Goal: Task Accomplishment & Management: Manage account settings

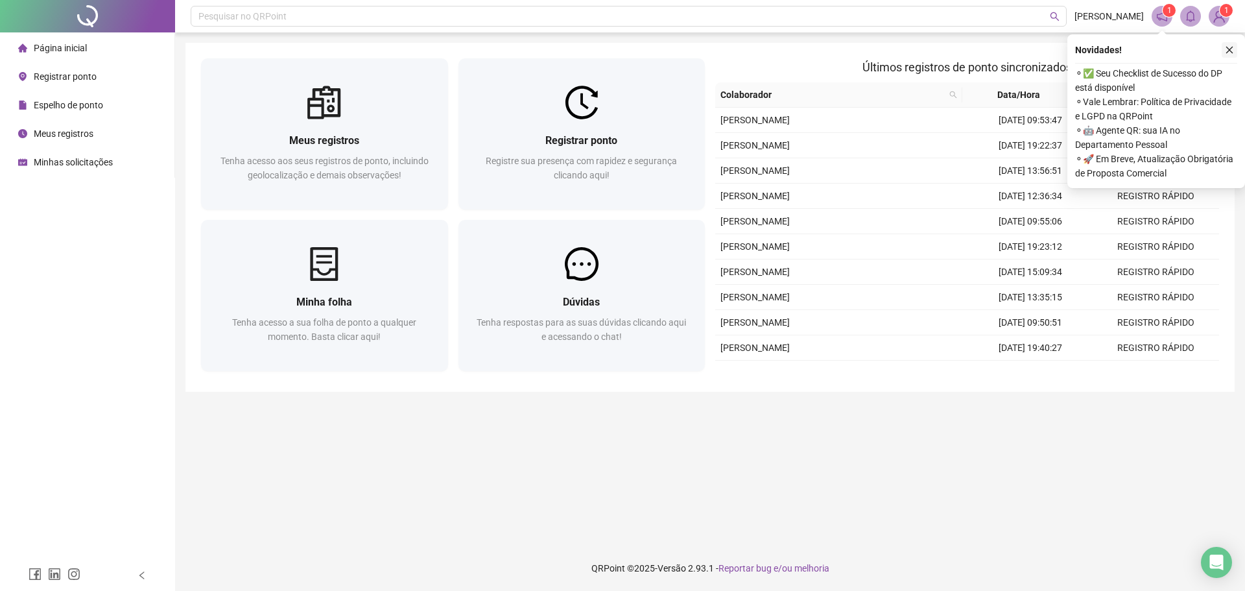
click at [1231, 48] on icon "close" at bounding box center [1229, 50] width 7 height 7
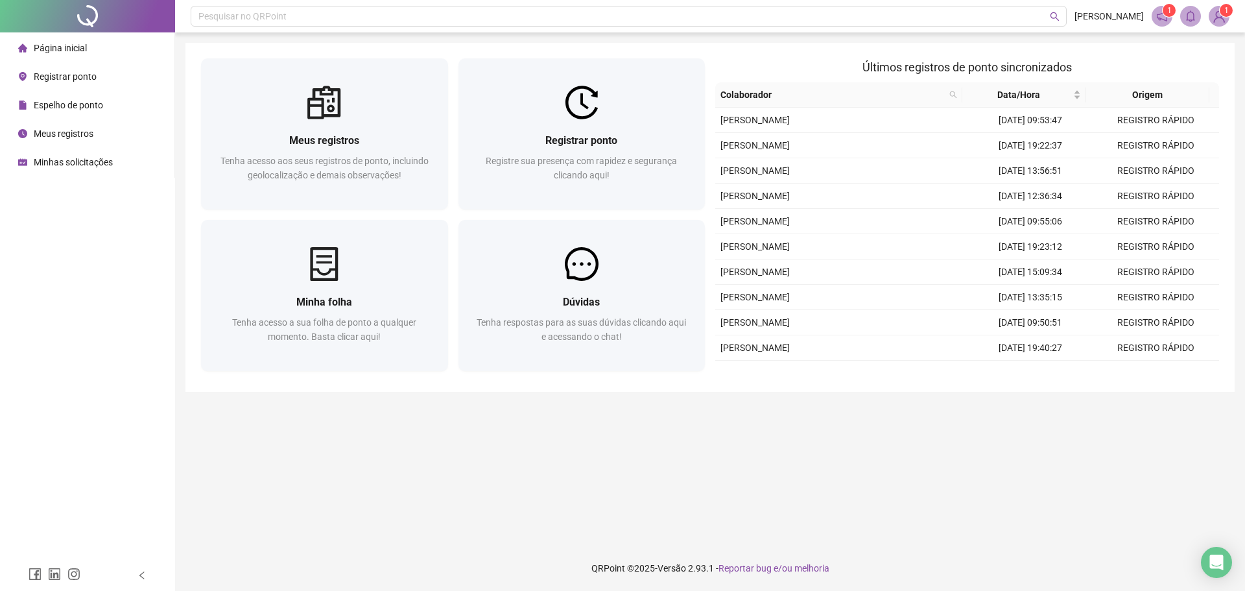
click at [58, 78] on span "Registrar ponto" at bounding box center [65, 76] width 63 height 10
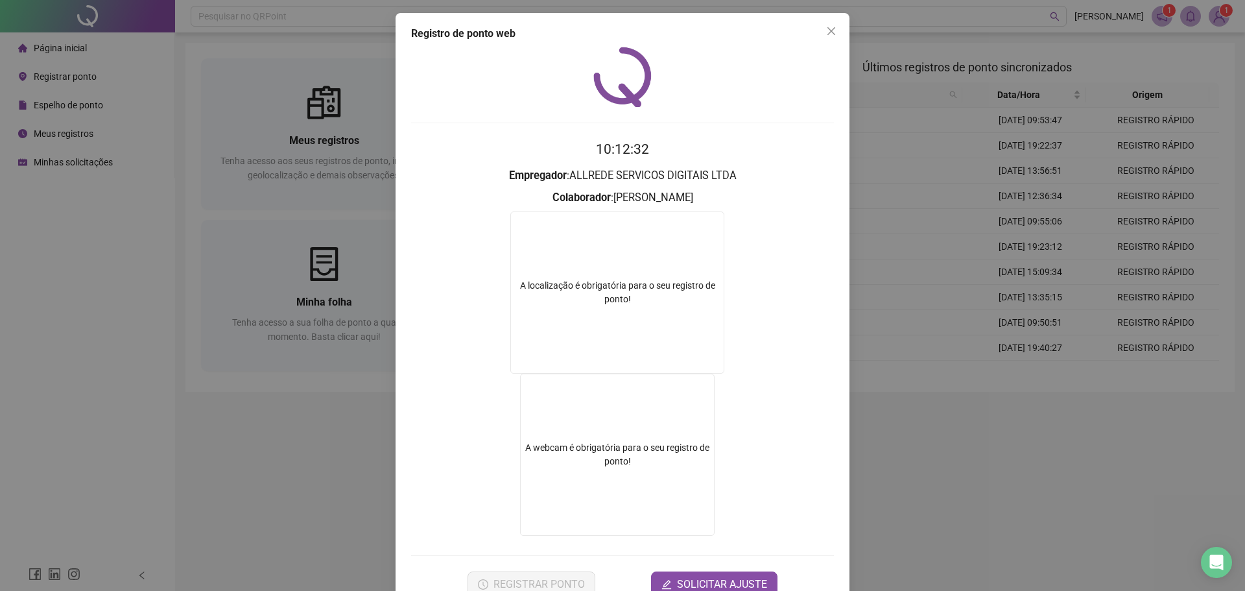
drag, startPoint x: 829, startPoint y: 29, endPoint x: 817, endPoint y: 30, distance: 11.8
click at [829, 29] on icon "close" at bounding box center [831, 31] width 8 height 8
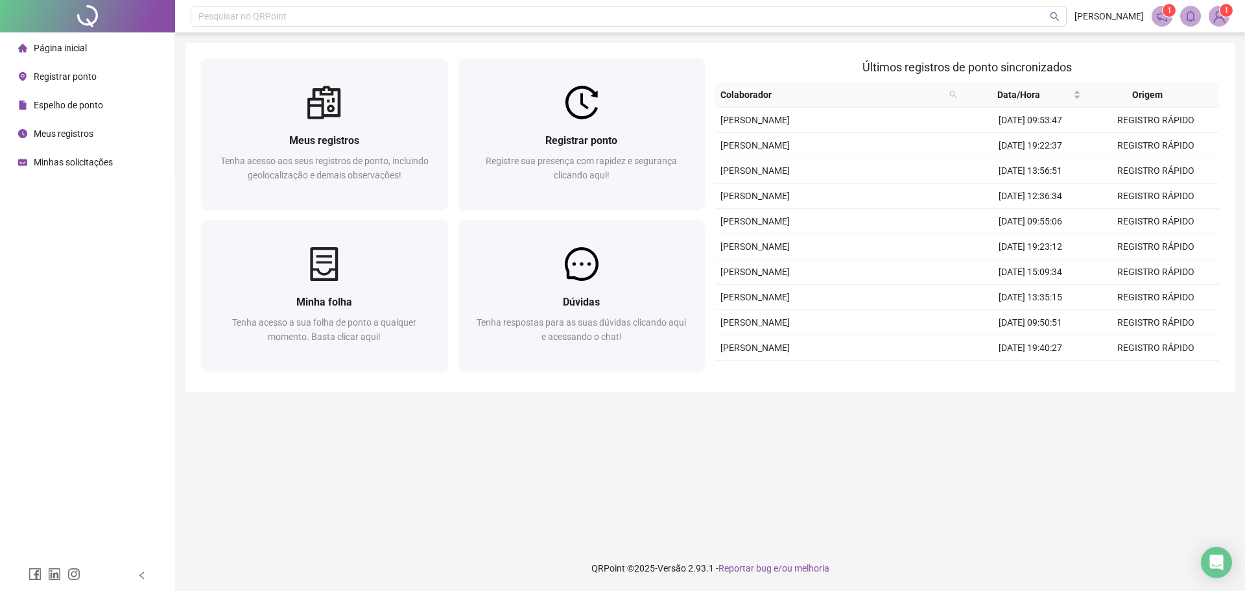
click at [80, 162] on span "Minhas solicitações" at bounding box center [73, 162] width 79 height 10
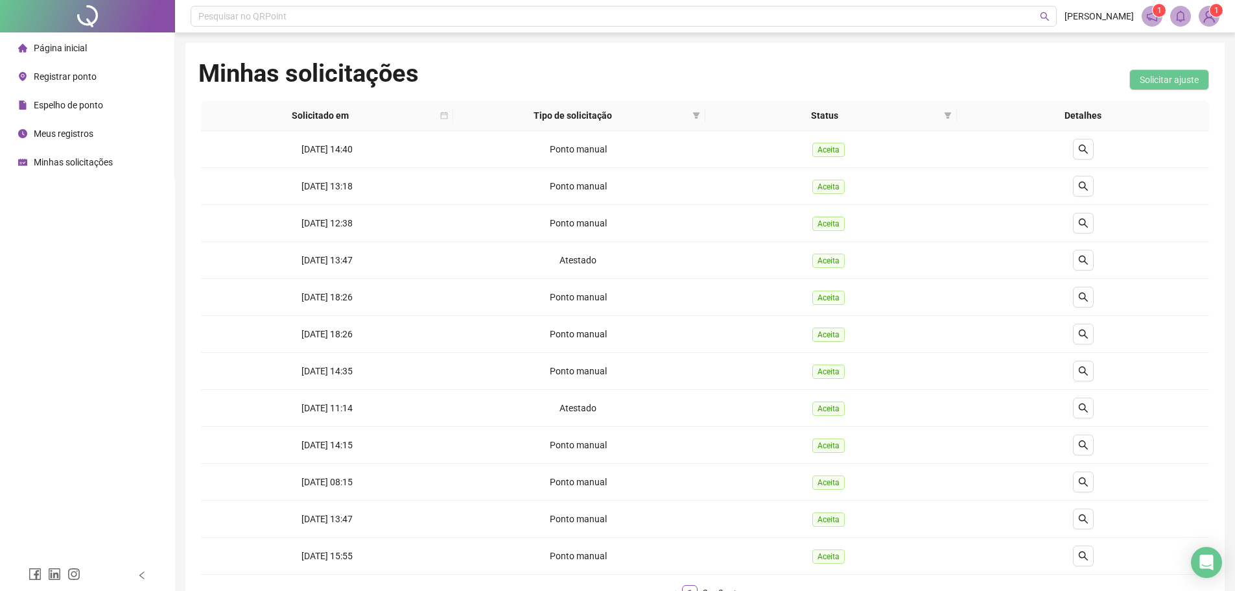
click at [103, 77] on li "Registrar ponto" at bounding box center [87, 77] width 169 height 26
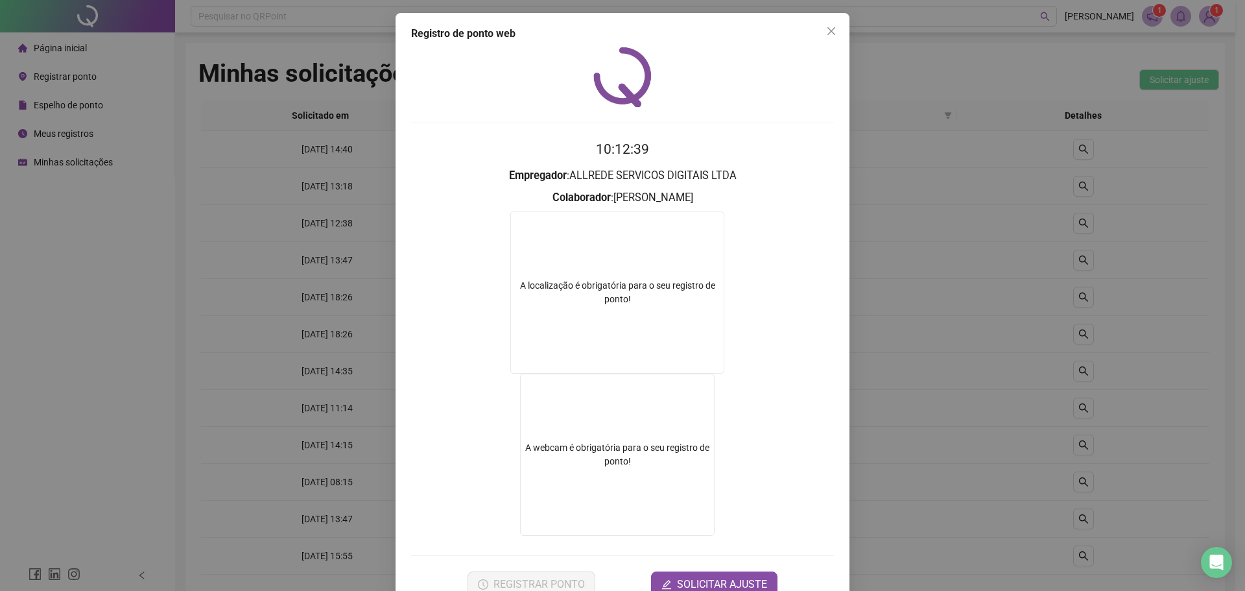
click at [830, 33] on icon "close" at bounding box center [831, 31] width 10 height 10
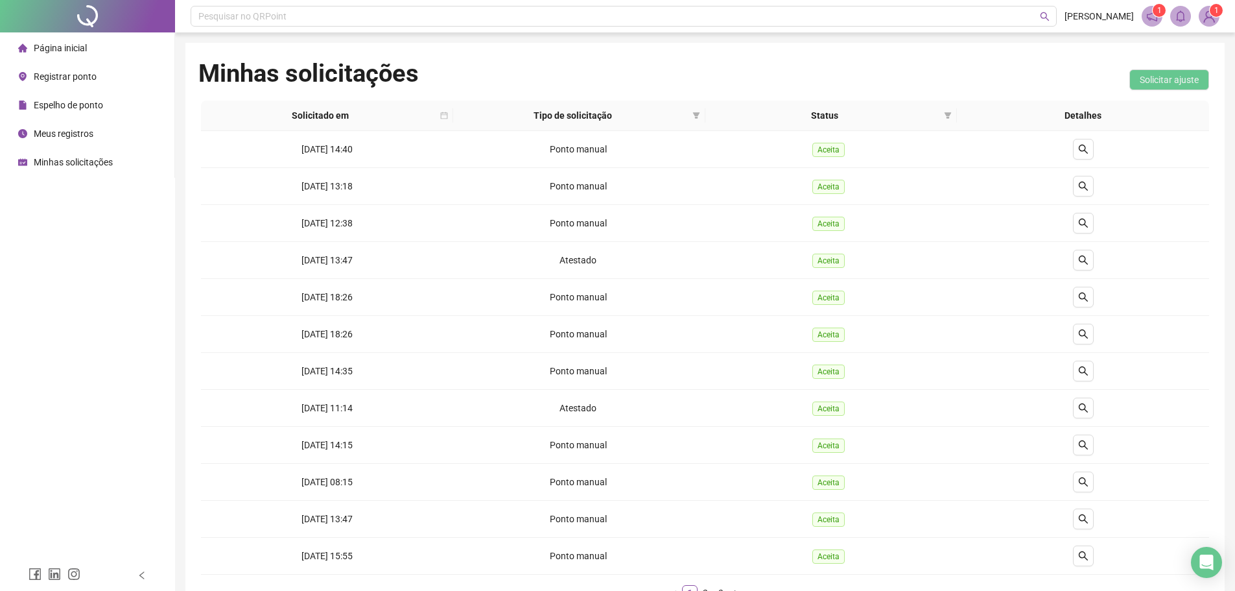
click at [34, 47] on span "Página inicial" at bounding box center [60, 48] width 53 height 10
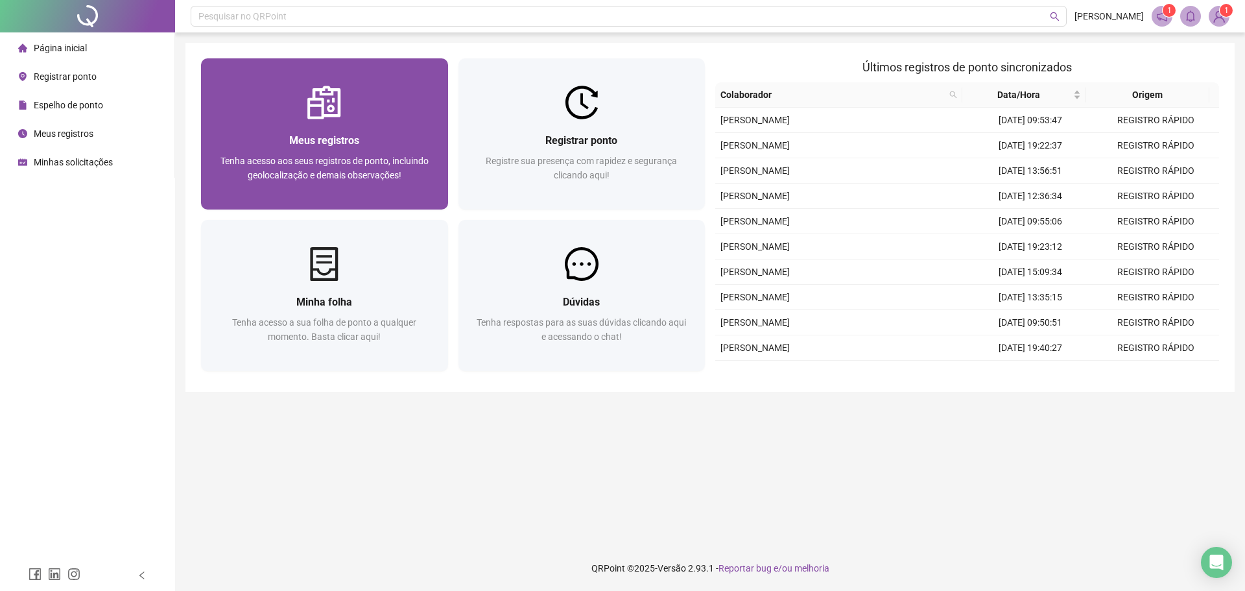
click at [371, 117] on div at bounding box center [324, 103] width 247 height 34
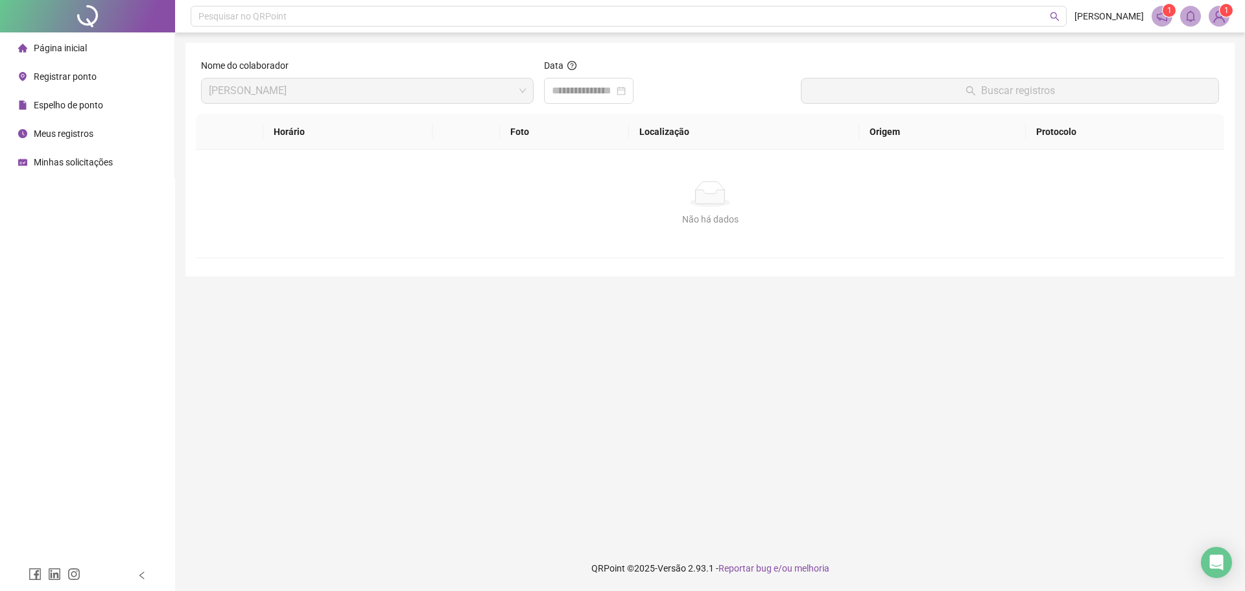
click at [516, 87] on span "[PERSON_NAME]" at bounding box center [367, 90] width 317 height 25
click at [515, 93] on span "[PERSON_NAME]" at bounding box center [367, 90] width 317 height 25
click at [614, 86] on input at bounding box center [583, 91] width 62 height 16
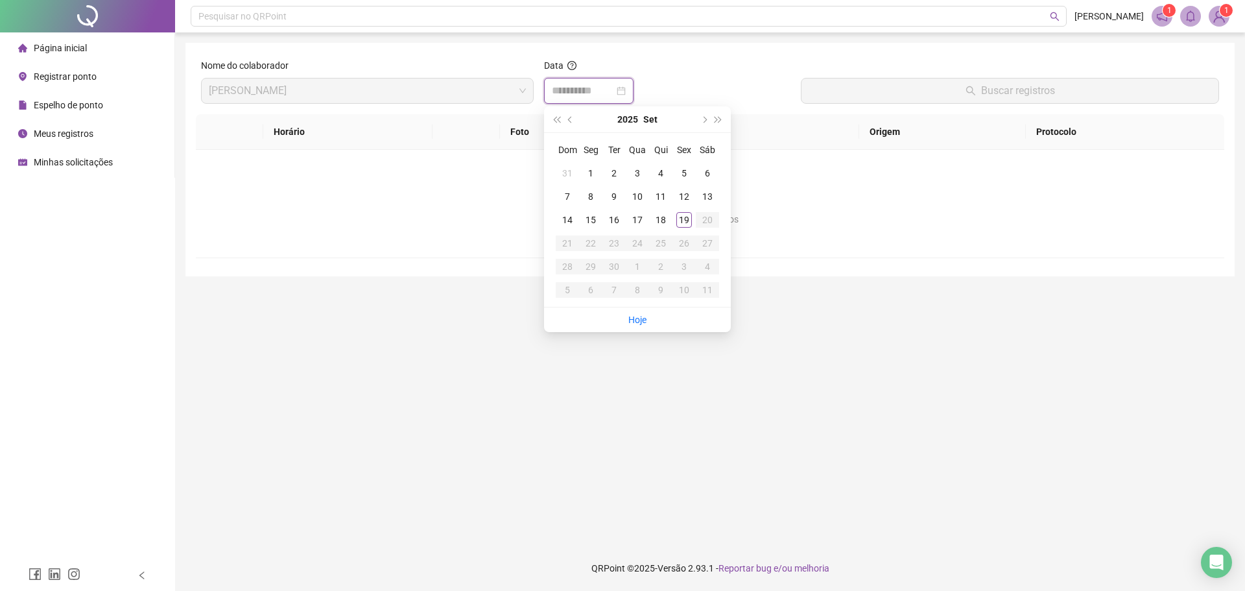
type input "**********"
click at [569, 116] on button "prev-year" at bounding box center [570, 119] width 14 height 26
type input "**********"
click at [670, 245] on td "21" at bounding box center [660, 242] width 23 height 23
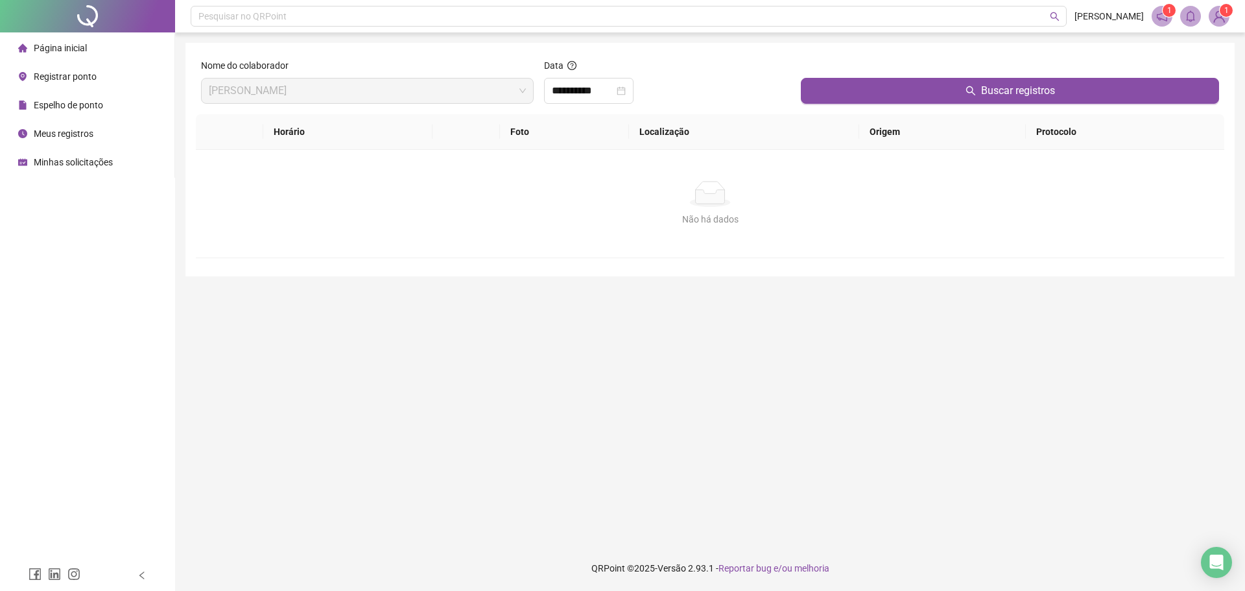
click at [516, 89] on span "[PERSON_NAME]" at bounding box center [367, 90] width 317 height 25
click at [591, 217] on div "Não há dados" at bounding box center [709, 219] width 997 height 14
click at [65, 45] on span "Página inicial" at bounding box center [60, 48] width 53 height 10
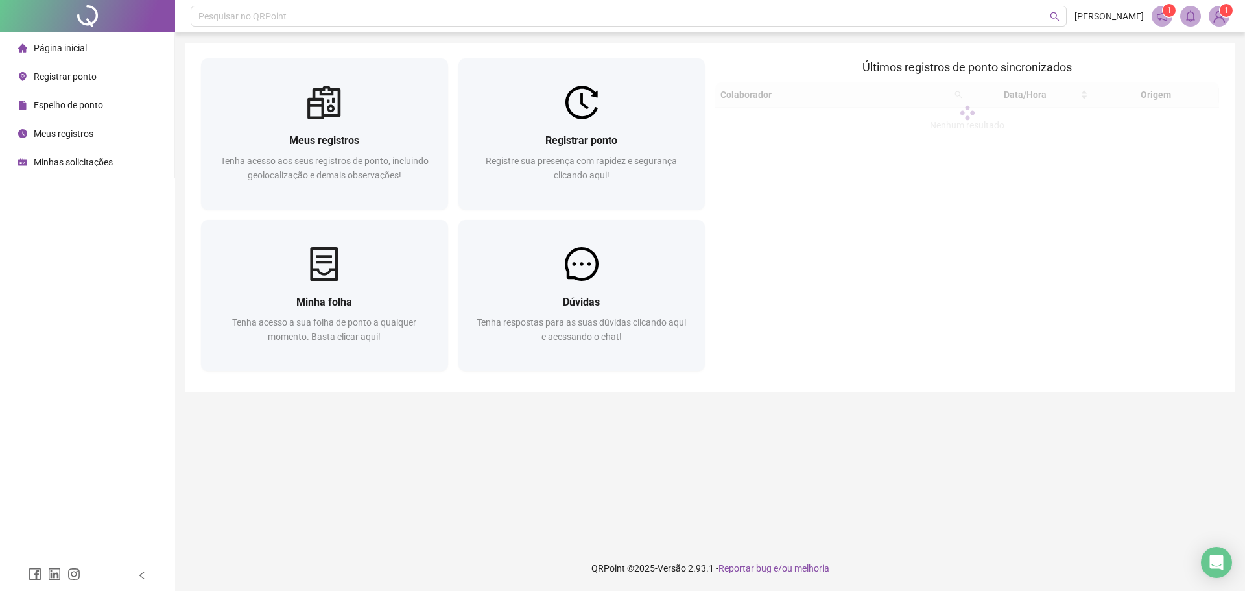
click at [89, 11] on div at bounding box center [87, 16] width 175 height 32
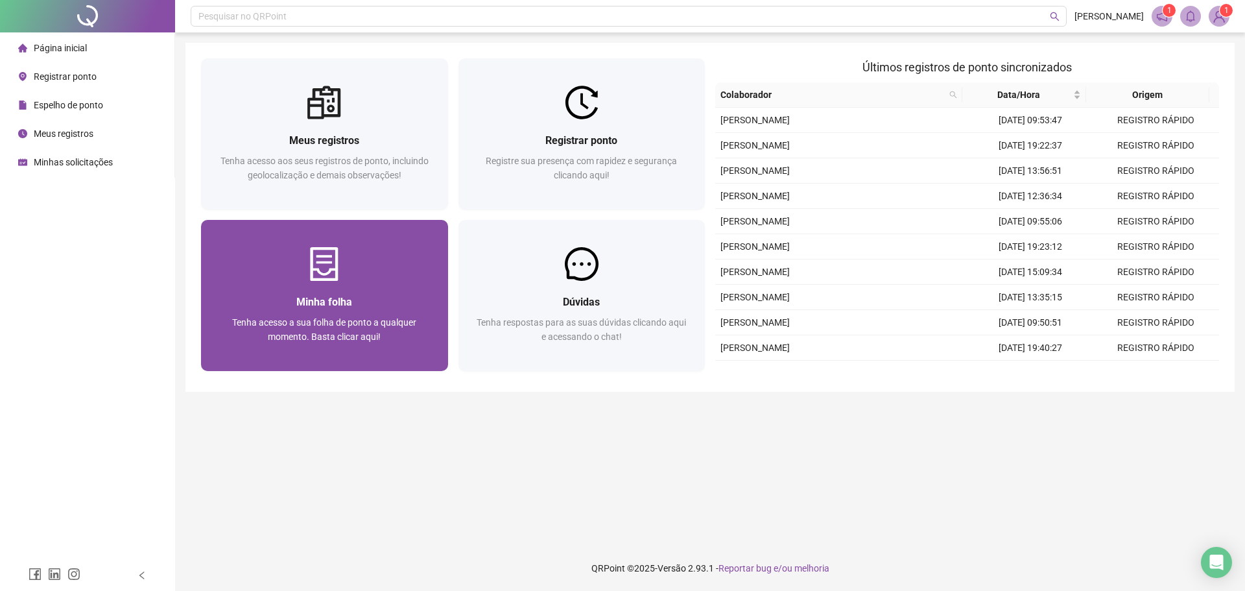
click at [422, 327] on div "Tenha acesso a sua folha de ponto a qualquer momento. Basta clicar aqui!" at bounding box center [325, 336] width 216 height 43
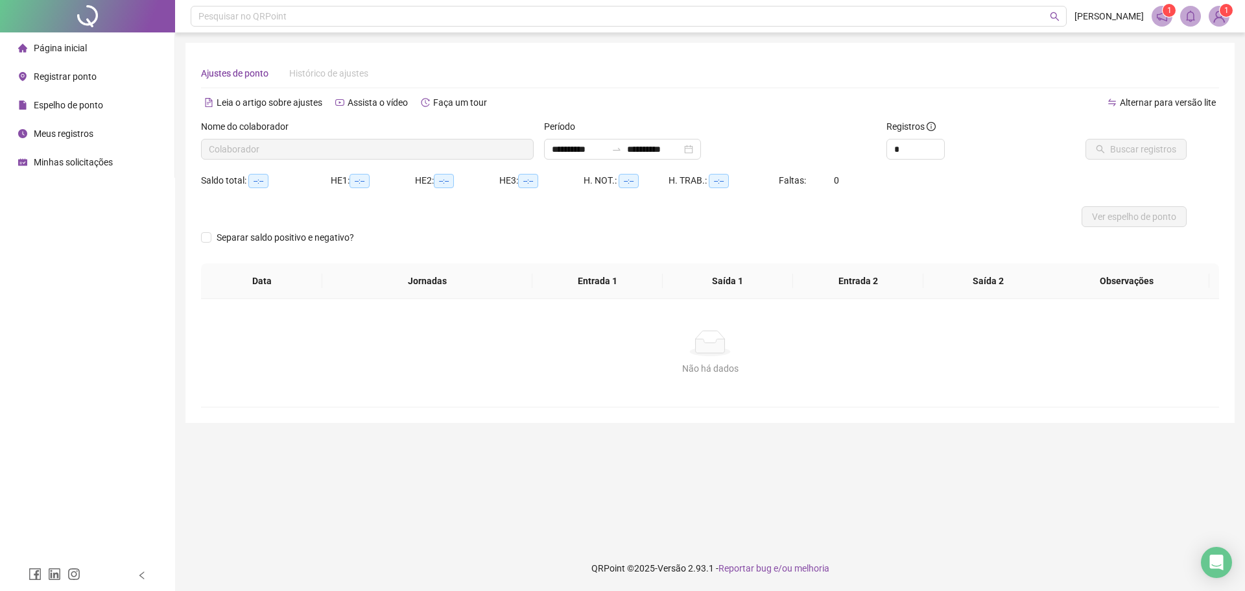
type input "**********"
click at [340, 143] on span "[PERSON_NAME]" at bounding box center [367, 148] width 317 height 19
click at [565, 148] on input "**********" at bounding box center [579, 149] width 54 height 14
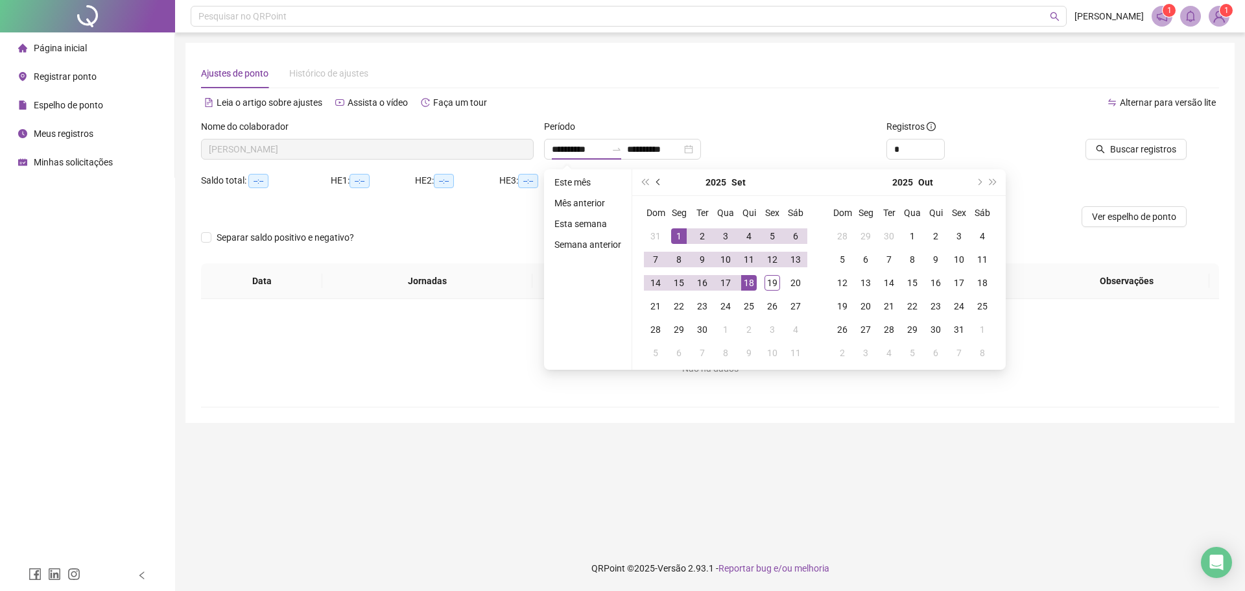
click at [652, 176] on button "prev-year" at bounding box center [659, 182] width 14 height 26
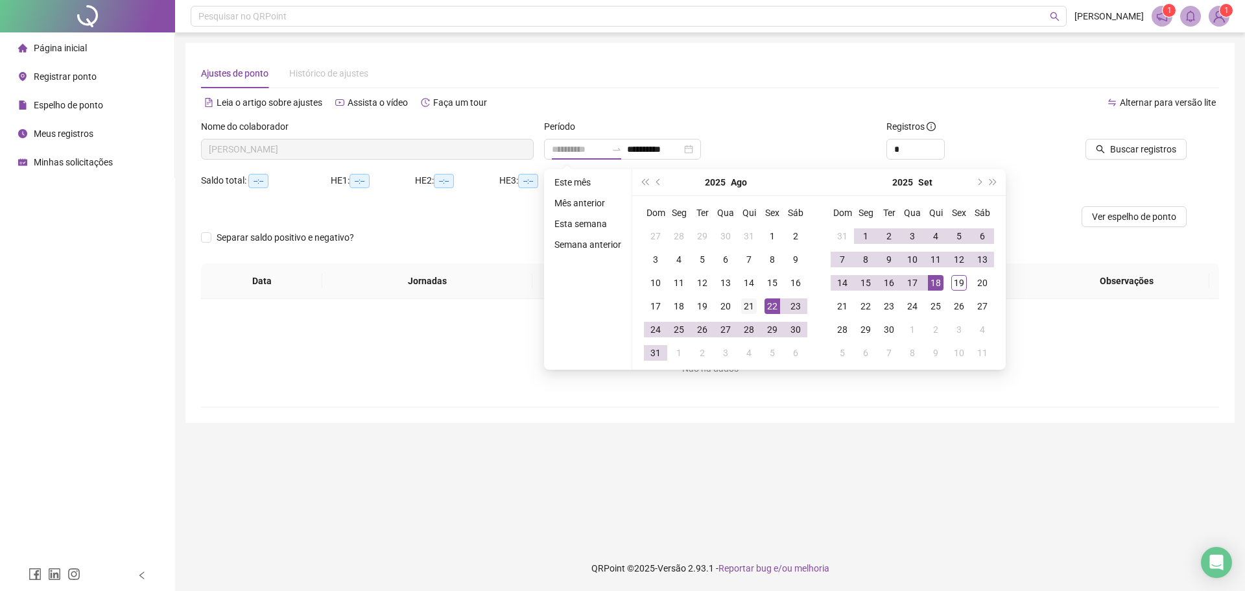
type input "**********"
drag, startPoint x: 744, startPoint y: 309, endPoint x: 891, endPoint y: 267, distance: 152.9
click at [744, 307] on div "21" at bounding box center [749, 306] width 16 height 16
type input "**********"
click at [937, 280] on div "18" at bounding box center [936, 283] width 16 height 16
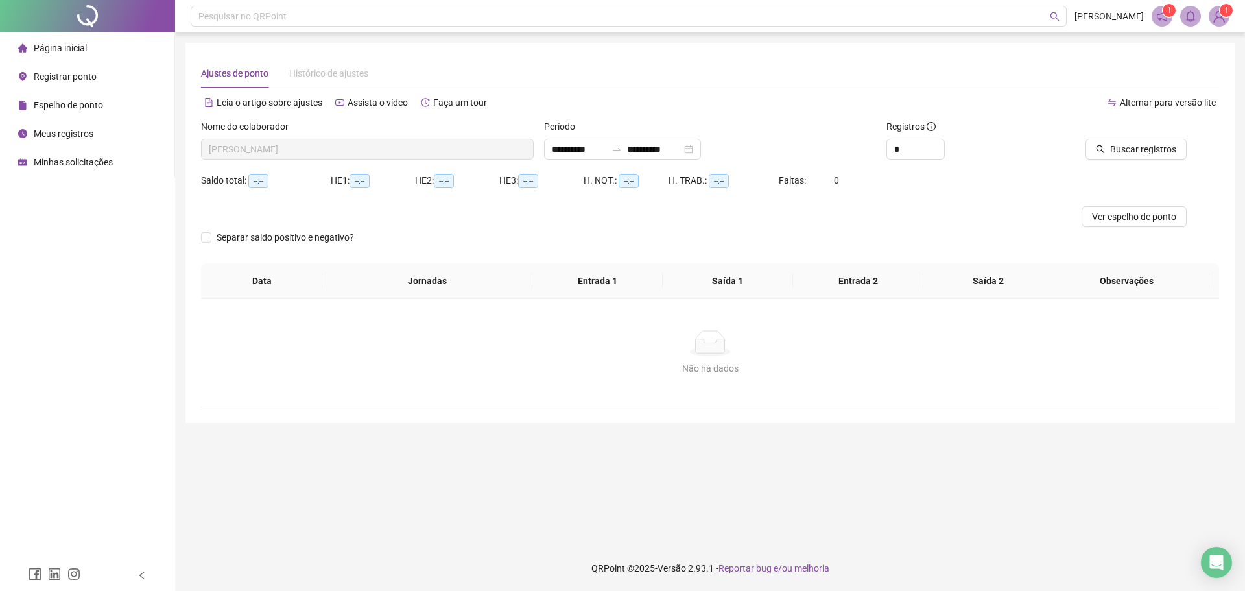
click at [873, 178] on div "Saldo total: --:-- HE 1: --:-- HE 2: --:-- HE 3: --:-- H. NOT.: --:-- H. TRAB.:…" at bounding box center [710, 188] width 1018 height 36
drag, startPoint x: 458, startPoint y: 160, endPoint x: 458, endPoint y: 148, distance: 11.7
click at [458, 159] on div "Nome do colaborador [PERSON_NAME]" at bounding box center [367, 144] width 343 height 51
click at [458, 148] on span "[PERSON_NAME]" at bounding box center [367, 148] width 317 height 19
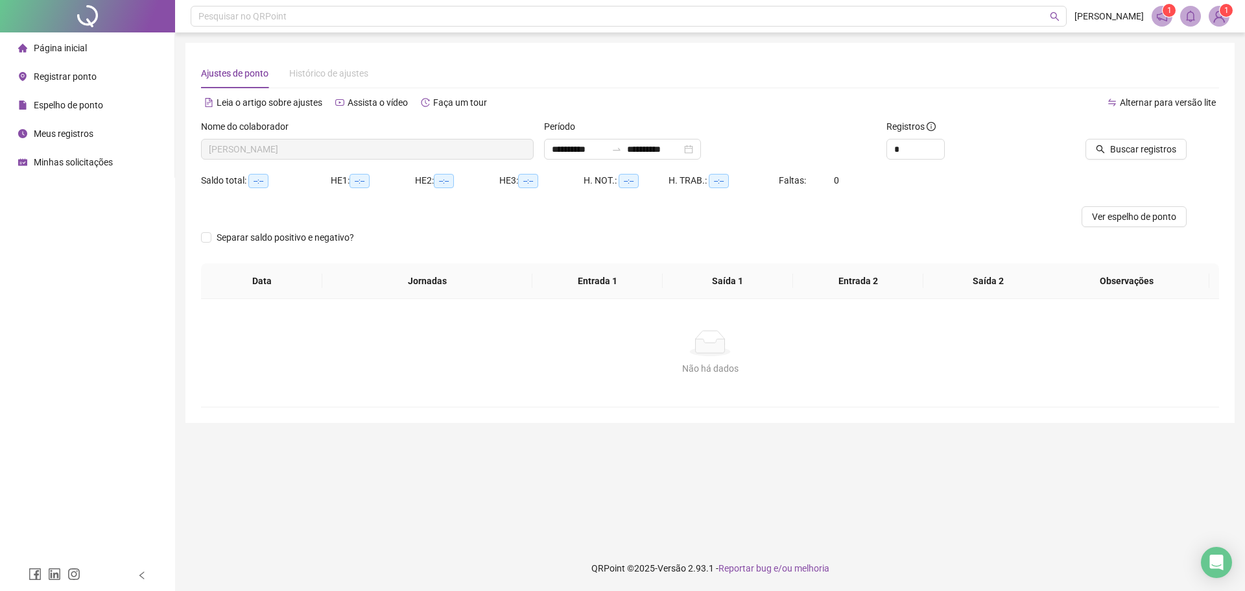
click at [458, 148] on span "[PERSON_NAME]" at bounding box center [367, 148] width 317 height 19
click at [902, 150] on input "*" at bounding box center [915, 148] width 57 height 19
click at [316, 423] on main "**********" at bounding box center [709, 289] width 1049 height 492
click at [1221, 16] on img at bounding box center [1218, 15] width 19 height 19
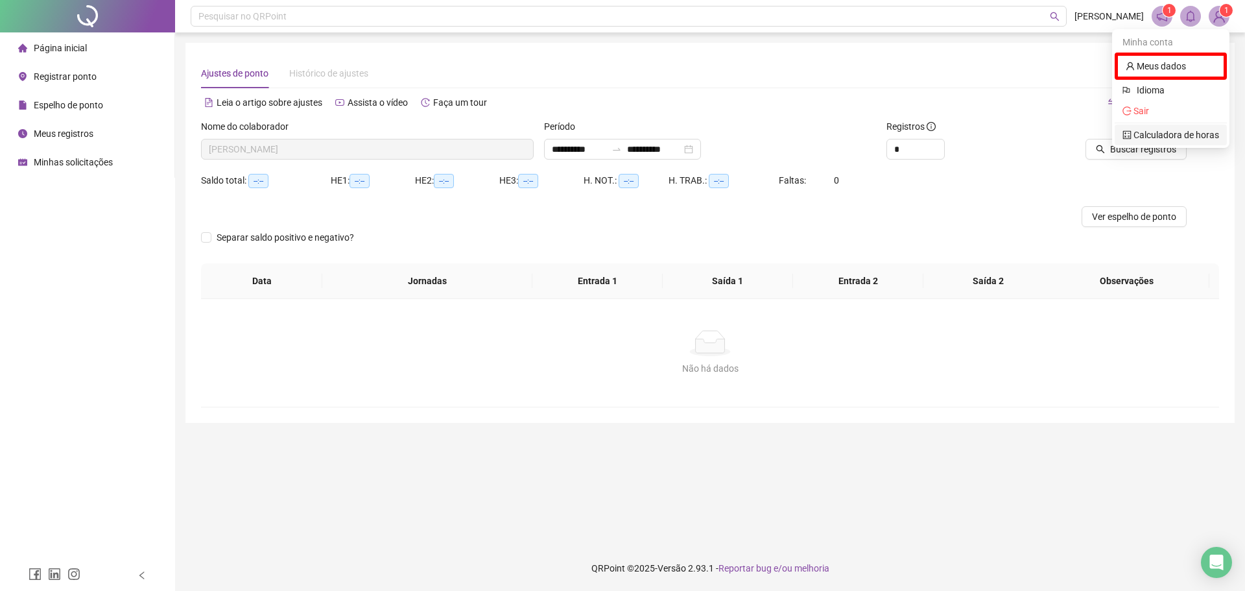
click at [1007, 97] on div "Alternar para versão lite" at bounding box center [964, 102] width 509 height 21
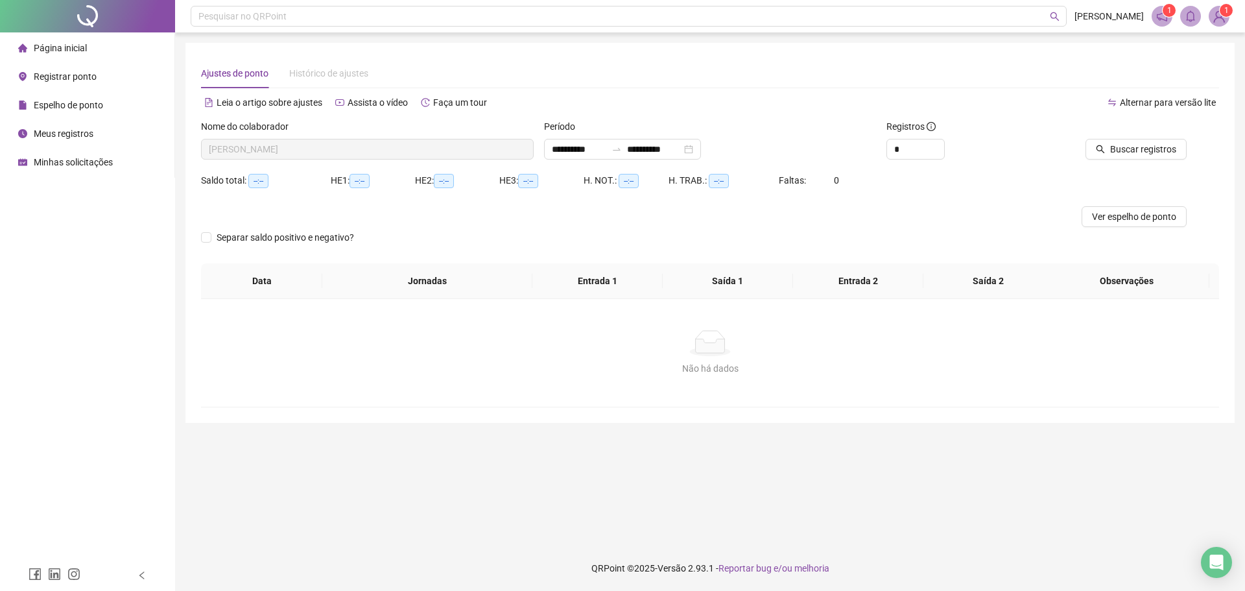
click at [491, 143] on span "[PERSON_NAME]" at bounding box center [367, 148] width 317 height 19
click at [297, 71] on span "Histórico de ajustes" at bounding box center [328, 73] width 79 height 10
click at [277, 176] on div "Saldo total: --:--" at bounding box center [266, 180] width 130 height 15
click at [263, 143] on span "[PERSON_NAME]" at bounding box center [367, 148] width 317 height 19
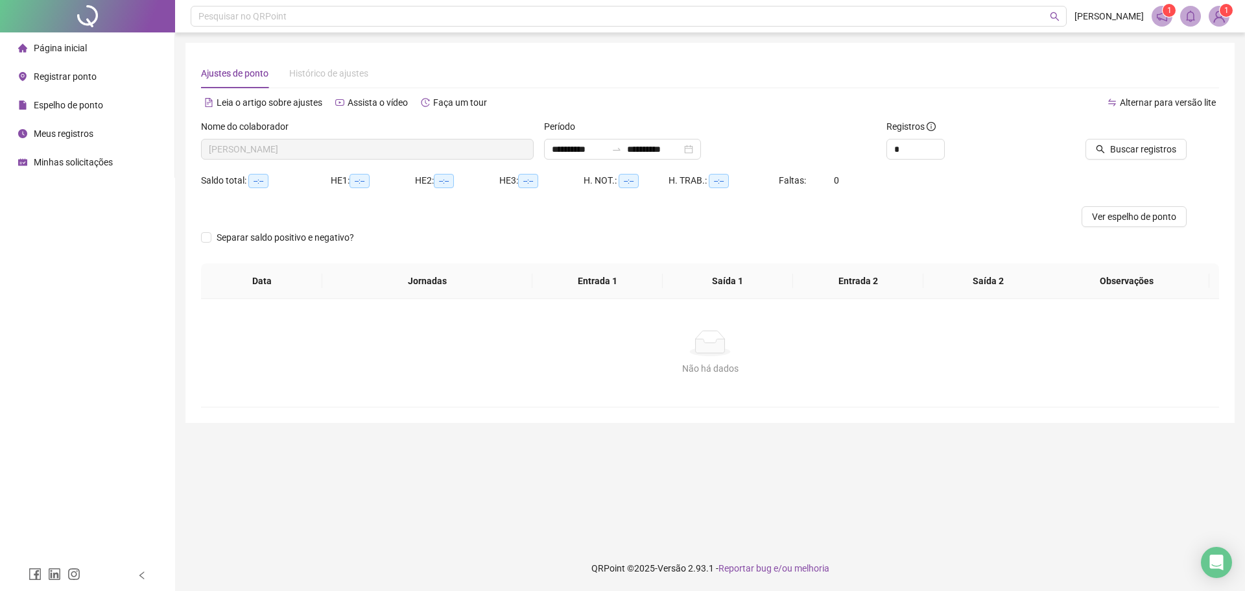
click at [618, 130] on div "Período" at bounding box center [710, 128] width 333 height 19
click at [556, 239] on div "Separar saldo positivo e negativo?" at bounding box center [710, 245] width 1018 height 36
click at [719, 204] on div "H. TRAB.: --:--" at bounding box center [723, 188] width 110 height 36
click at [868, 165] on div "**********" at bounding box center [710, 144] width 343 height 51
drag, startPoint x: 911, startPoint y: 148, endPoint x: 843, endPoint y: 158, distance: 68.8
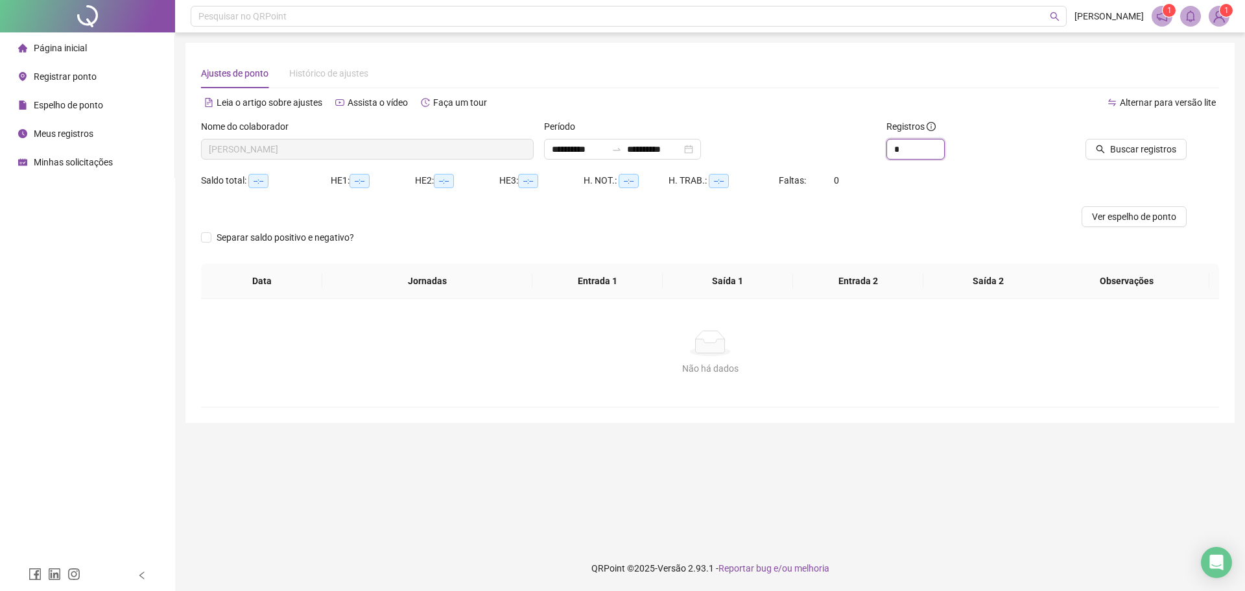
click at [844, 158] on div "**********" at bounding box center [710, 144] width 1028 height 51
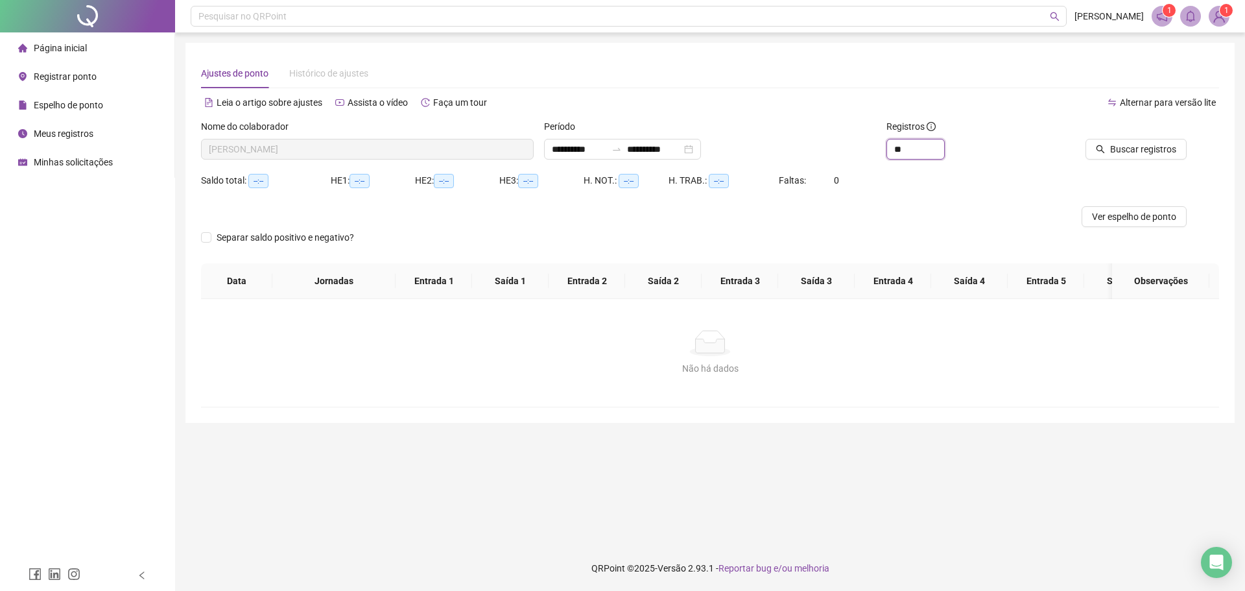
click at [442, 149] on span "[PERSON_NAME]" at bounding box center [367, 148] width 317 height 19
type input "**"
click at [344, 137] on div "Nome do colaborador" at bounding box center [367, 128] width 333 height 19
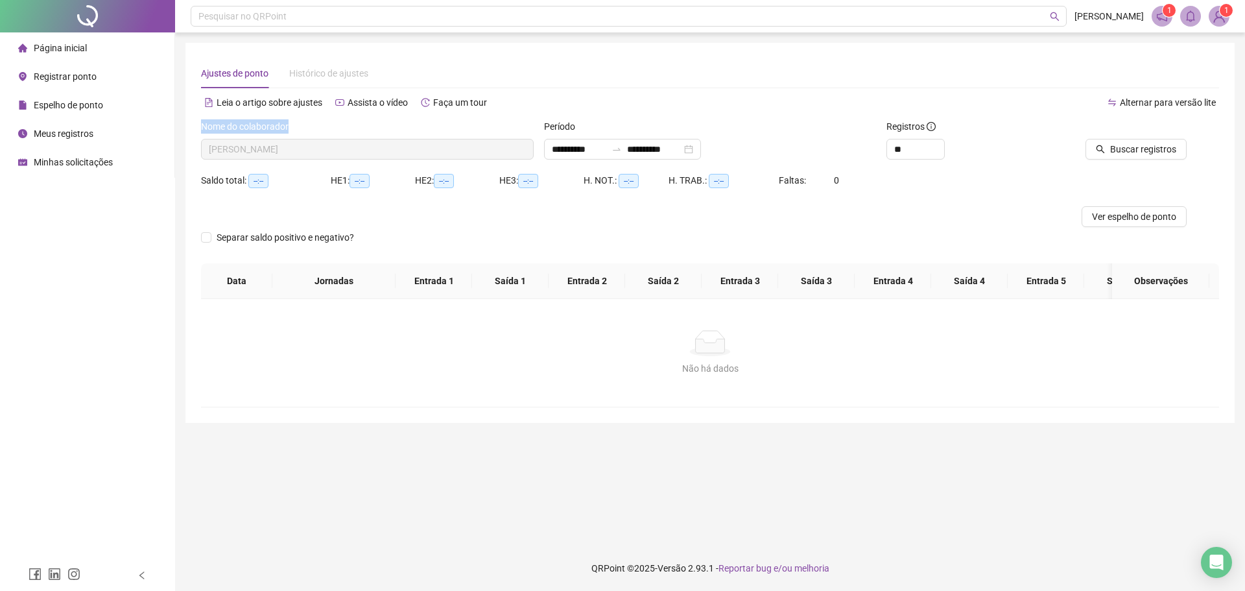
click at [344, 137] on div "Nome do colaborador" at bounding box center [367, 128] width 333 height 19
click at [336, 158] on span "[PERSON_NAME]" at bounding box center [367, 148] width 317 height 19
click at [1223, 16] on sup "1" at bounding box center [1225, 10] width 13 height 13
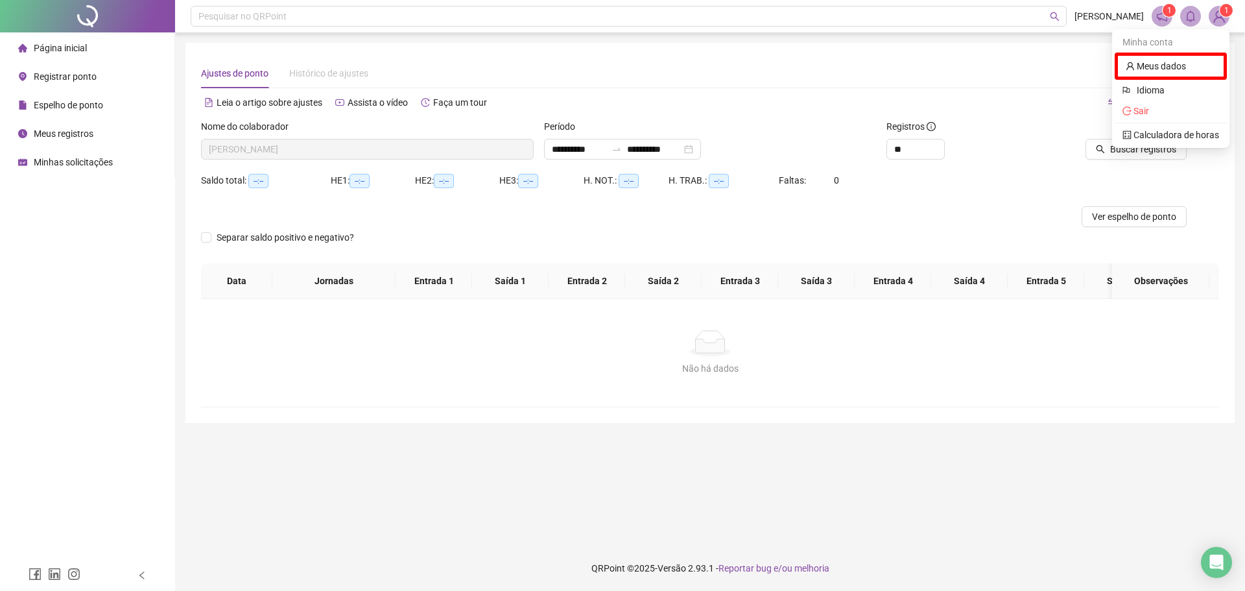
click at [1186, 14] on icon "bell" at bounding box center [1190, 16] width 12 height 12
click at [77, 12] on div at bounding box center [87, 16] width 175 height 32
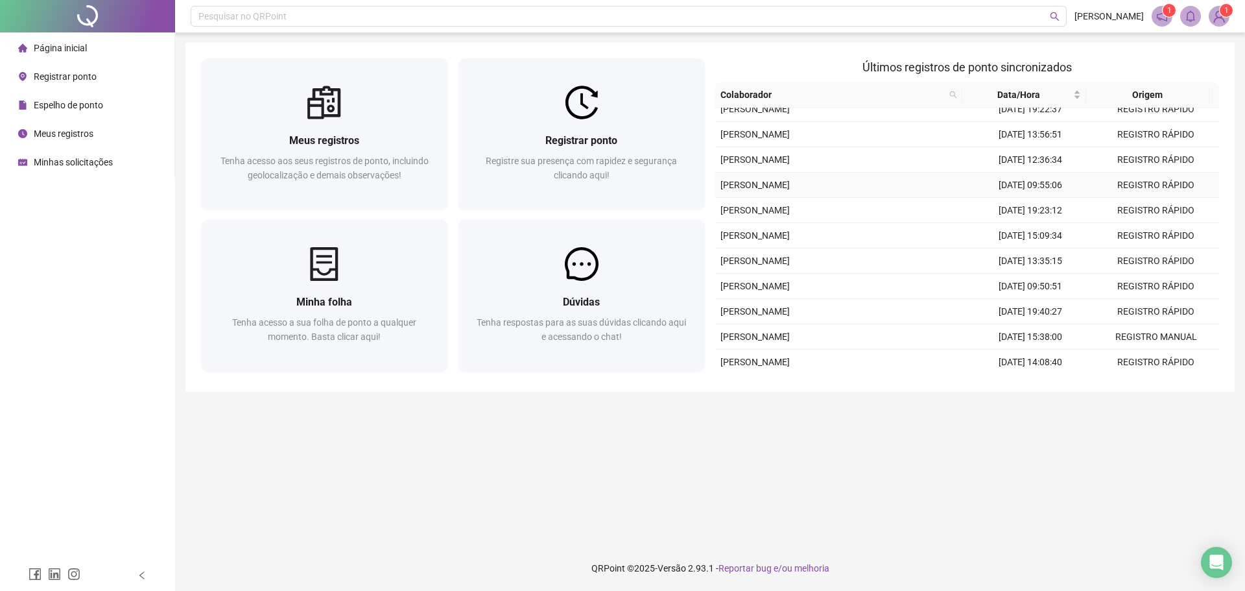
scroll to position [120, 0]
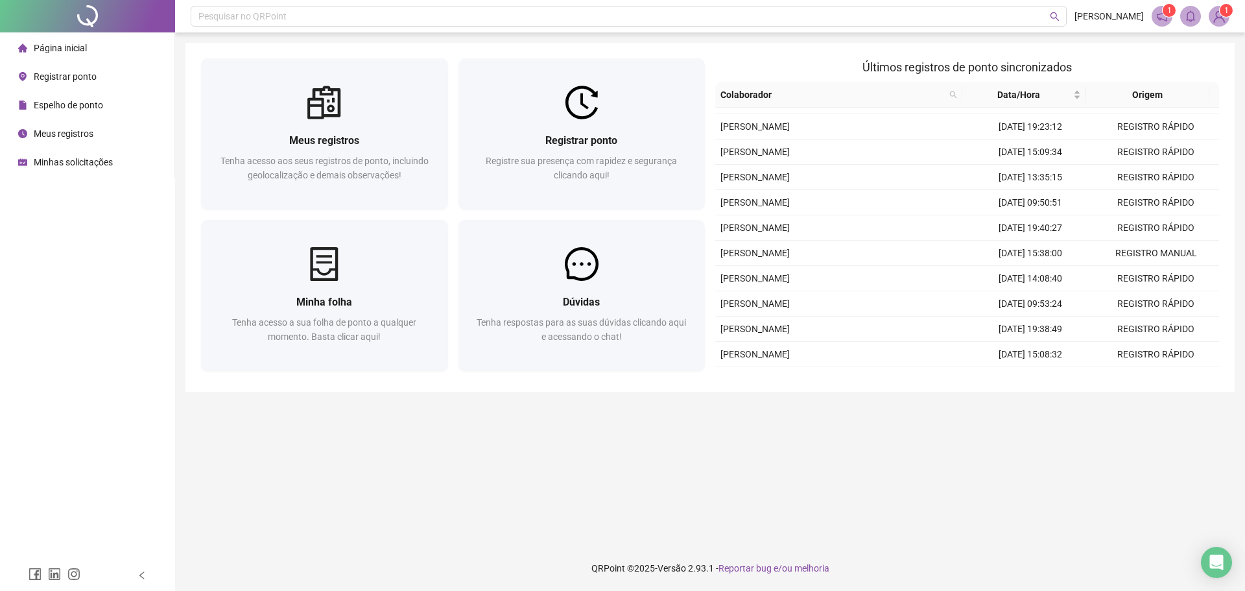
click at [1164, 12] on sup "1" at bounding box center [1168, 10] width 13 height 13
click at [1163, 14] on sup "1" at bounding box center [1168, 10] width 13 height 13
click at [1219, 12] on sup "1" at bounding box center [1225, 10] width 13 height 13
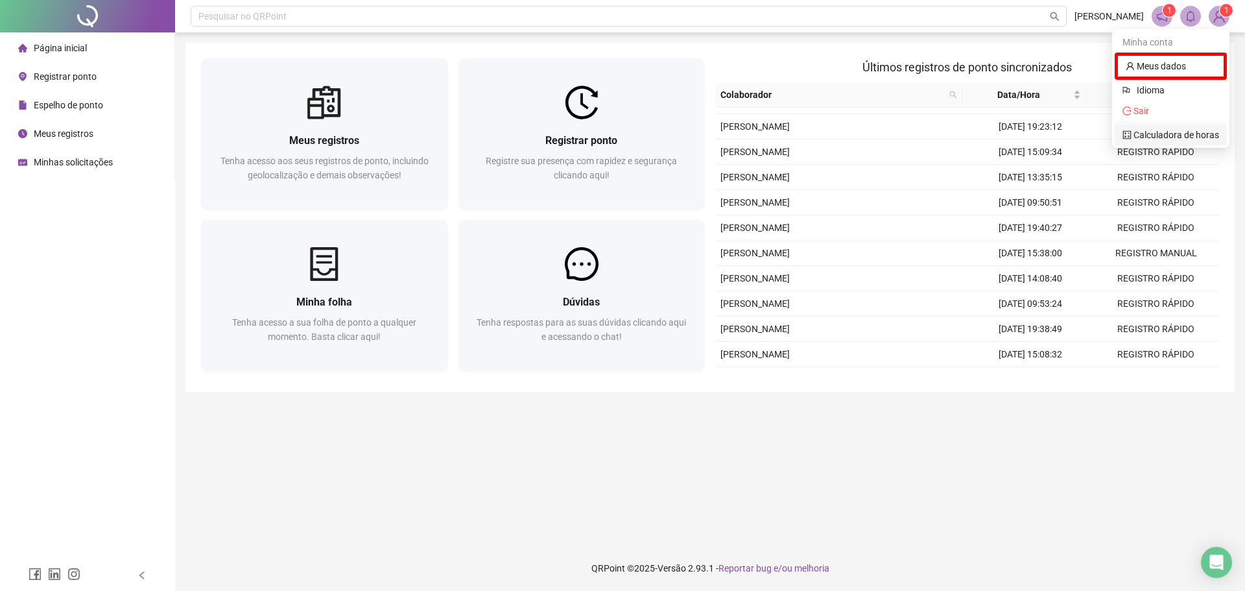
click at [1160, 130] on link "Calculadora de horas" at bounding box center [1170, 135] width 97 height 10
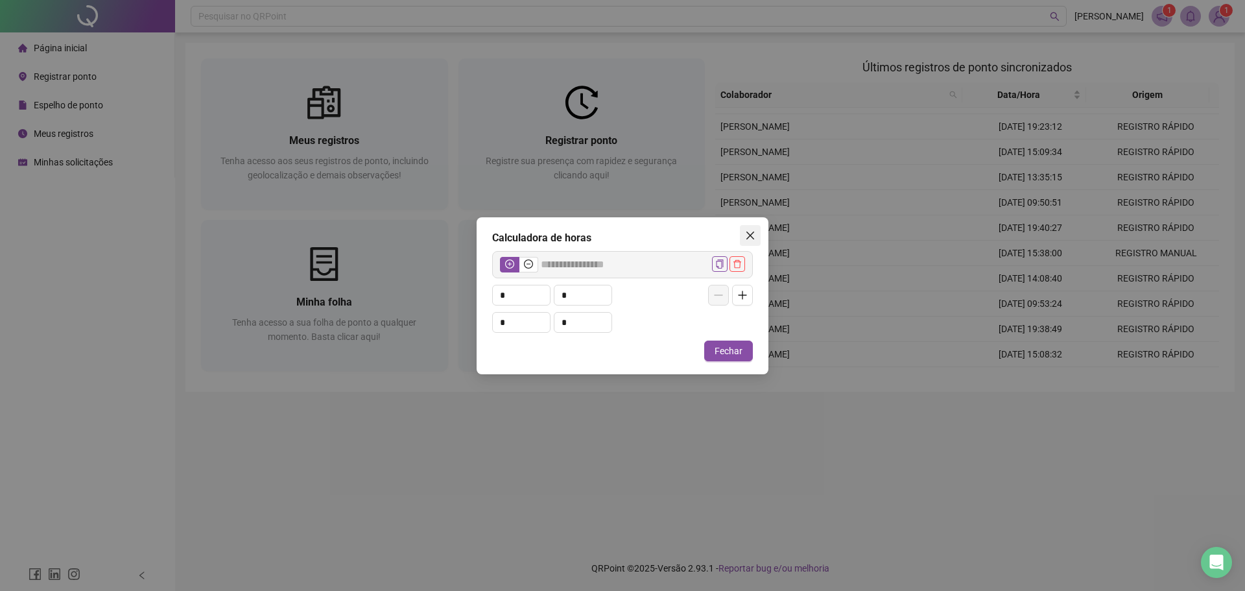
click at [752, 235] on icon "close" at bounding box center [750, 235] width 10 height 10
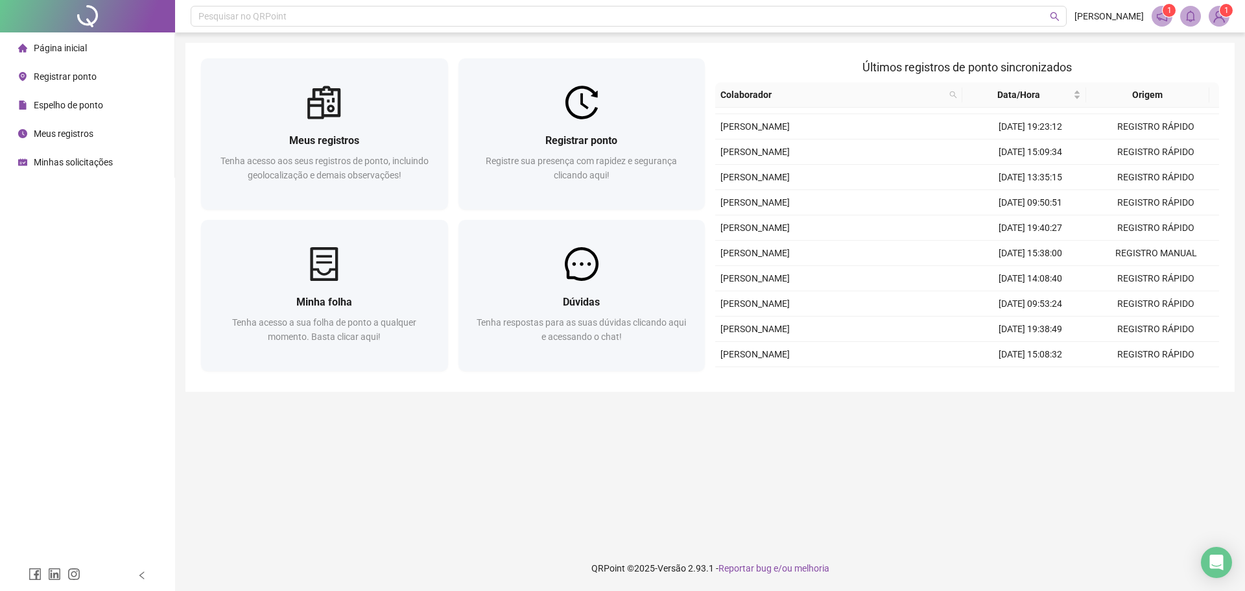
click at [134, 571] on div at bounding box center [87, 574] width 175 height 31
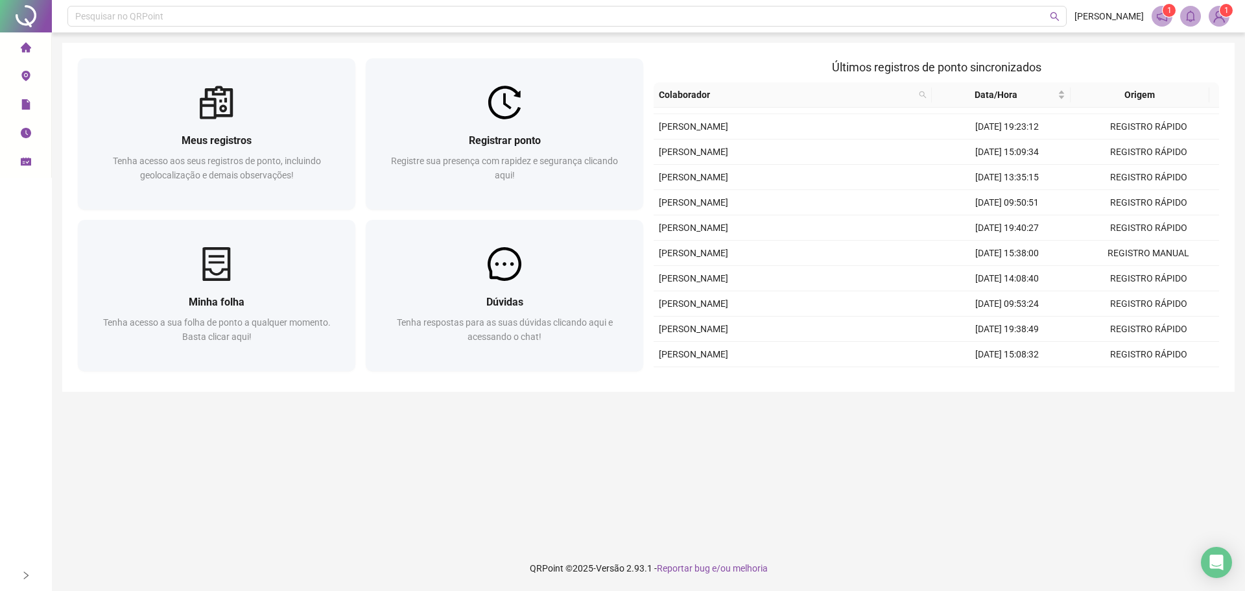
click at [17, 577] on div at bounding box center [26, 574] width 52 height 31
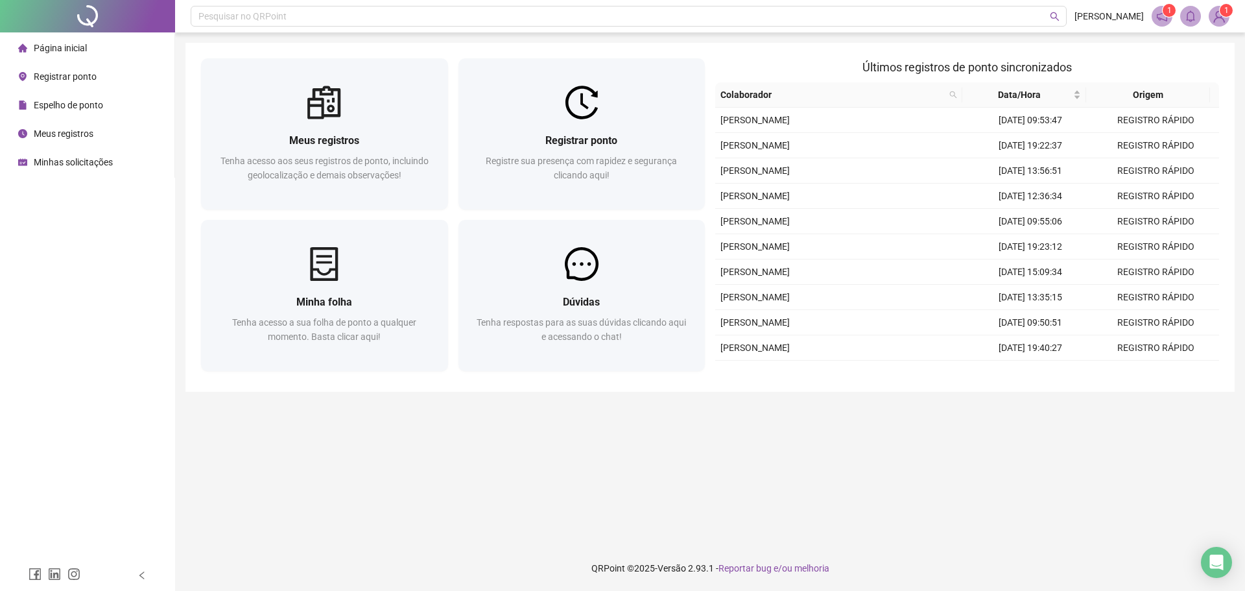
click at [74, 47] on span "Página inicial" at bounding box center [60, 48] width 53 height 10
click at [63, 82] on div "Registrar ponto" at bounding box center [57, 77] width 78 height 26
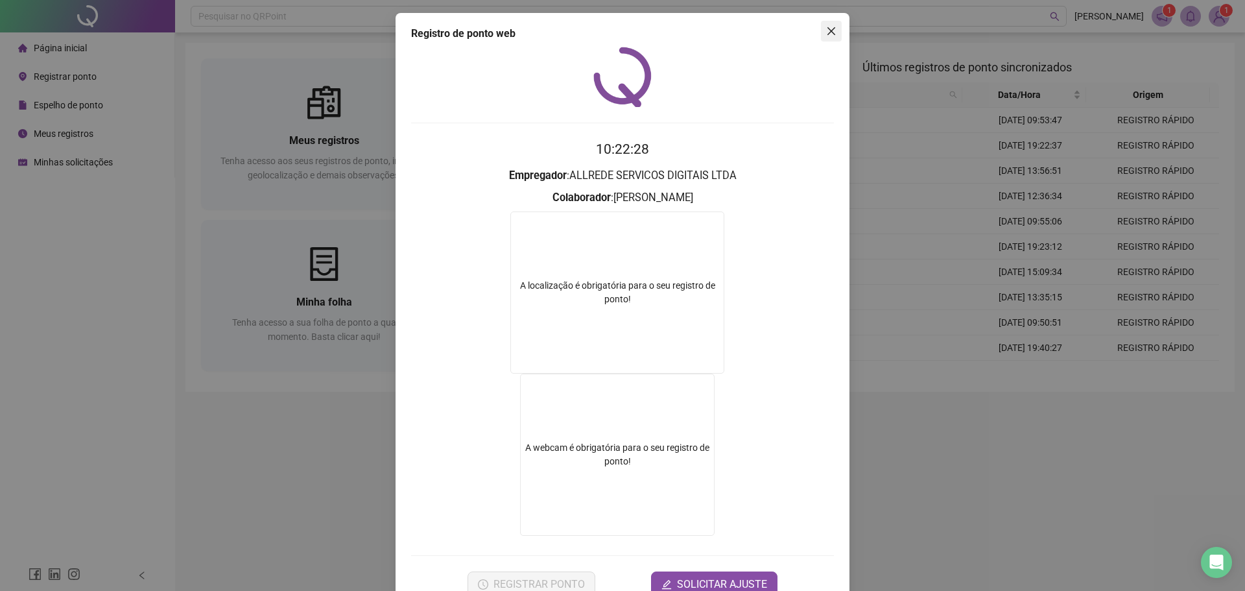
click at [826, 32] on icon "close" at bounding box center [831, 31] width 10 height 10
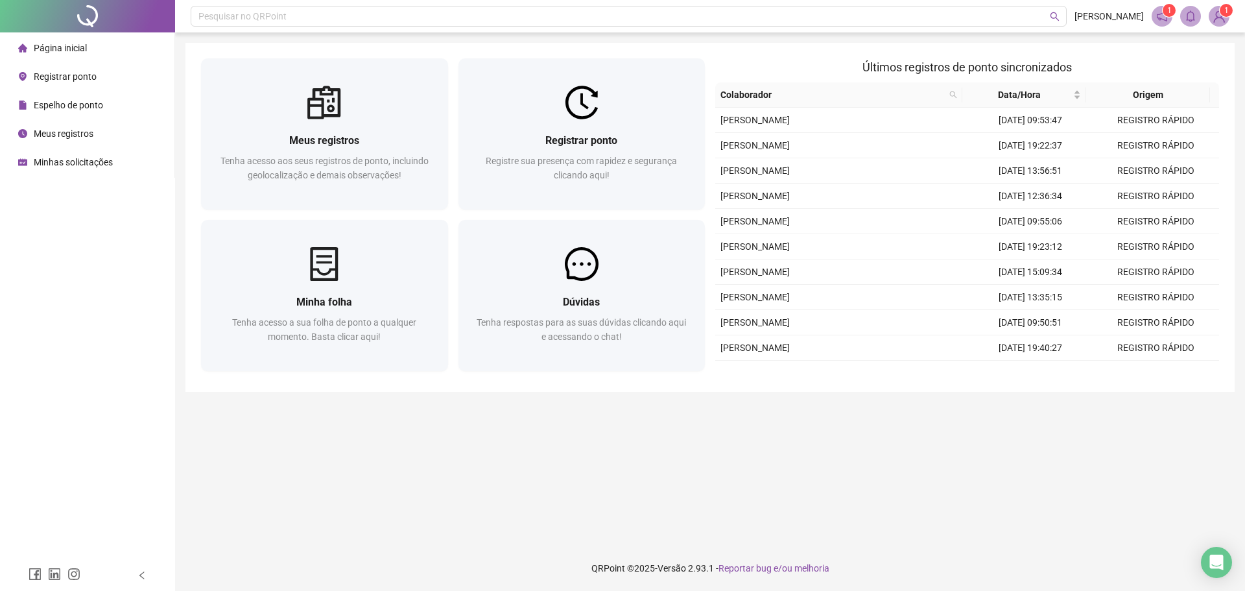
click at [67, 106] on span "Espelho de ponto" at bounding box center [68, 105] width 69 height 10
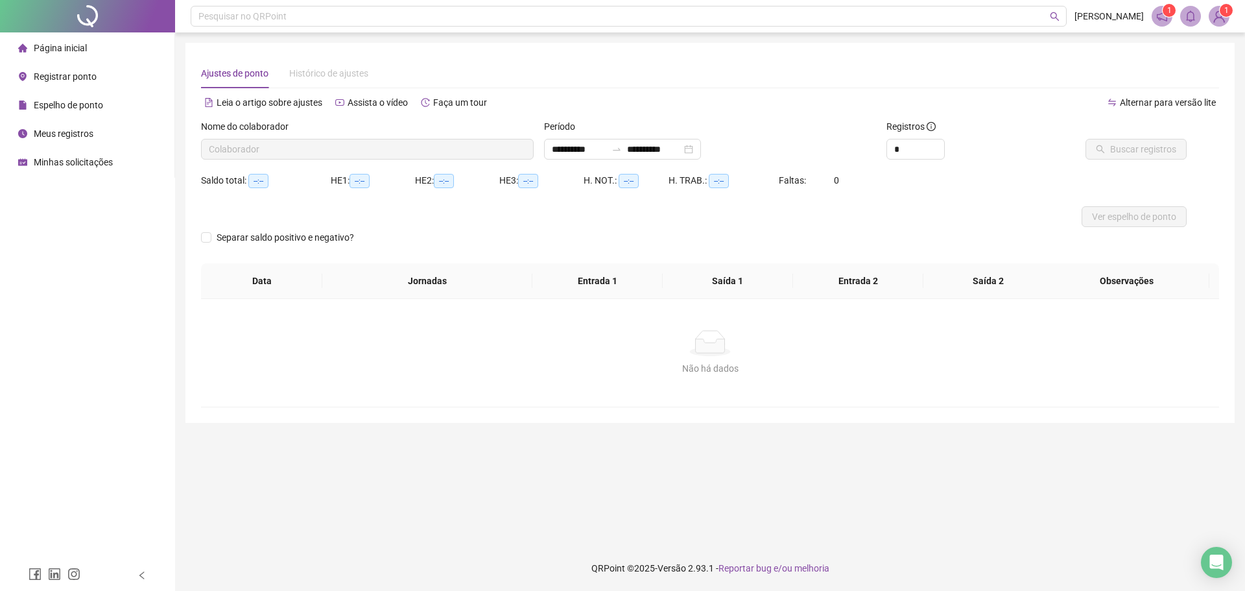
type input "**********"
click at [569, 145] on input "**********" at bounding box center [579, 149] width 54 height 14
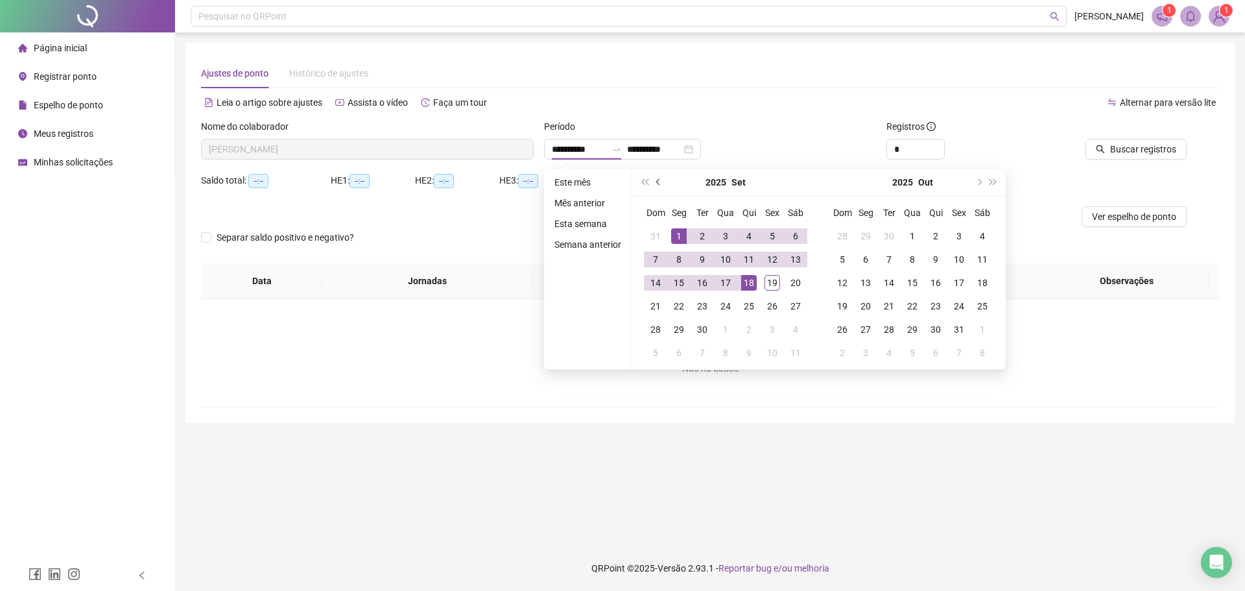
click at [659, 175] on button "prev-year" at bounding box center [659, 182] width 14 height 26
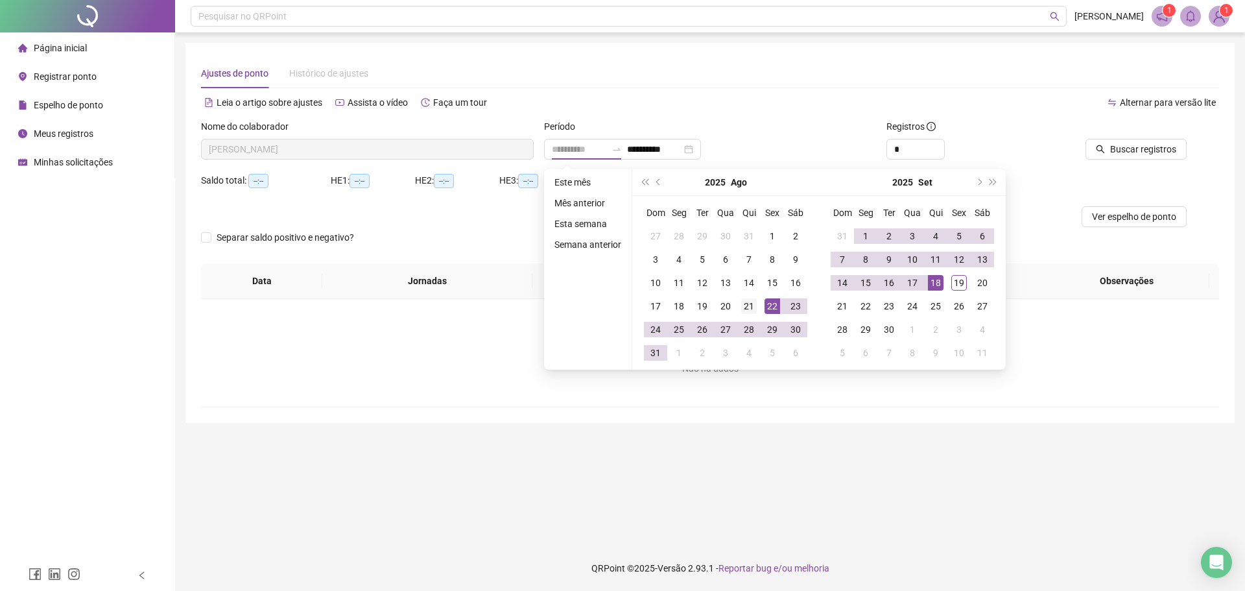
type input "**********"
click at [755, 306] on div "21" at bounding box center [749, 306] width 16 height 16
click at [943, 285] on td "18" at bounding box center [935, 282] width 23 height 23
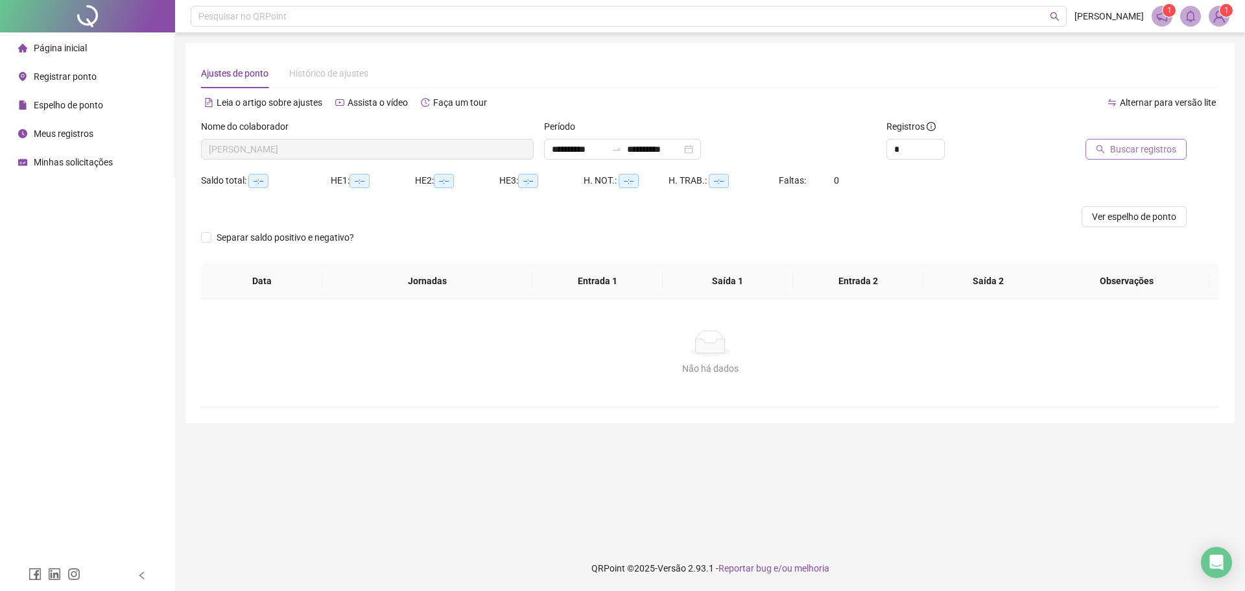
click at [1103, 150] on icon "search" at bounding box center [1100, 149] width 9 height 9
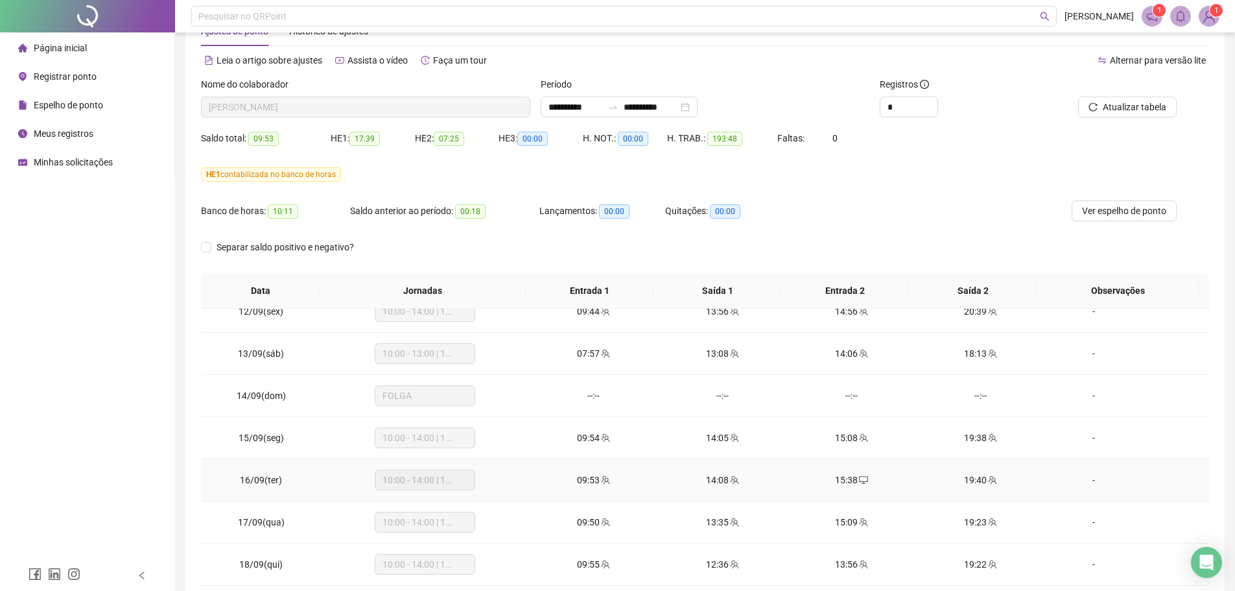
scroll to position [108, 0]
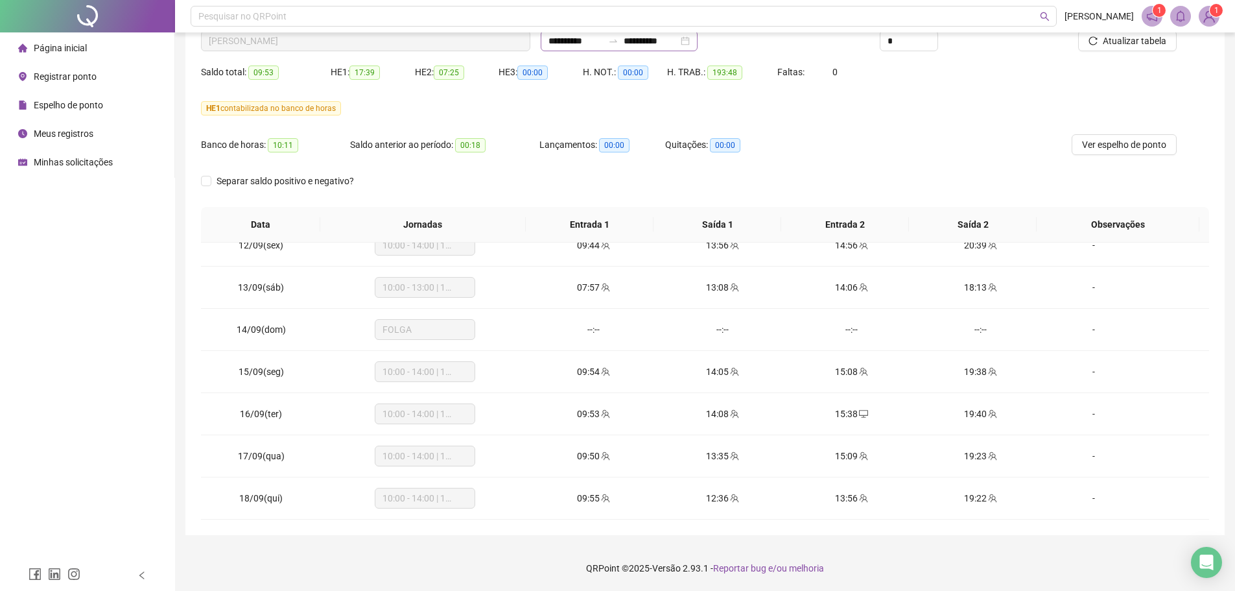
click at [618, 40] on icon "swap-right" at bounding box center [613, 41] width 10 height 10
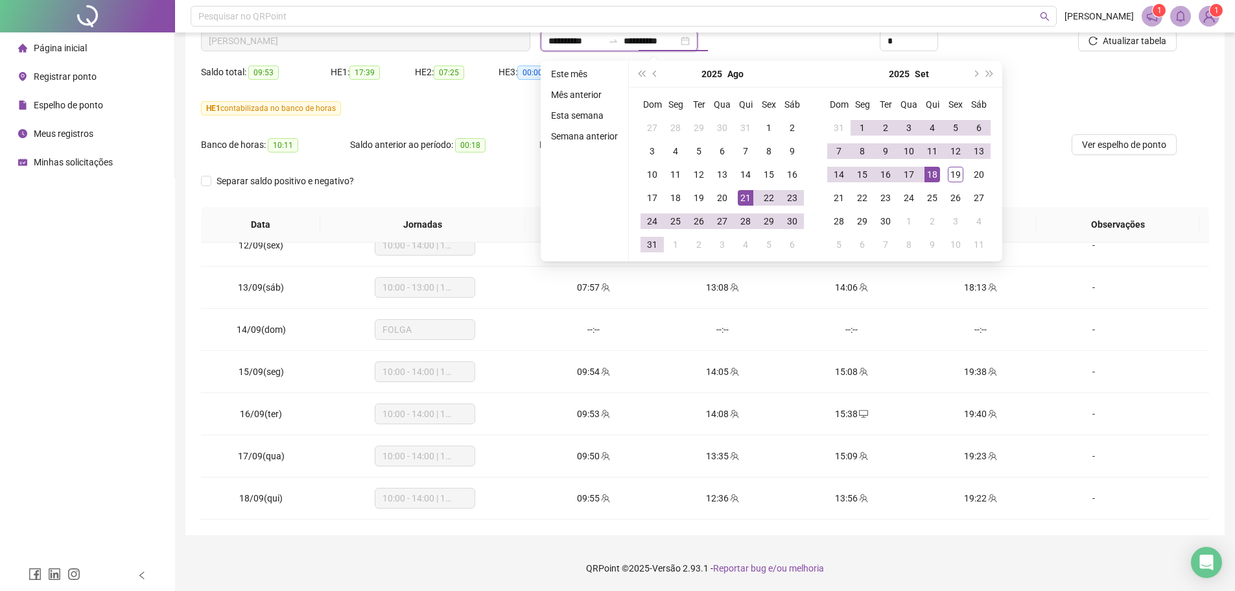
click at [645, 36] on input "**********" at bounding box center [651, 41] width 54 height 14
type input "**********"
click at [948, 174] on div "19" at bounding box center [956, 175] width 16 height 16
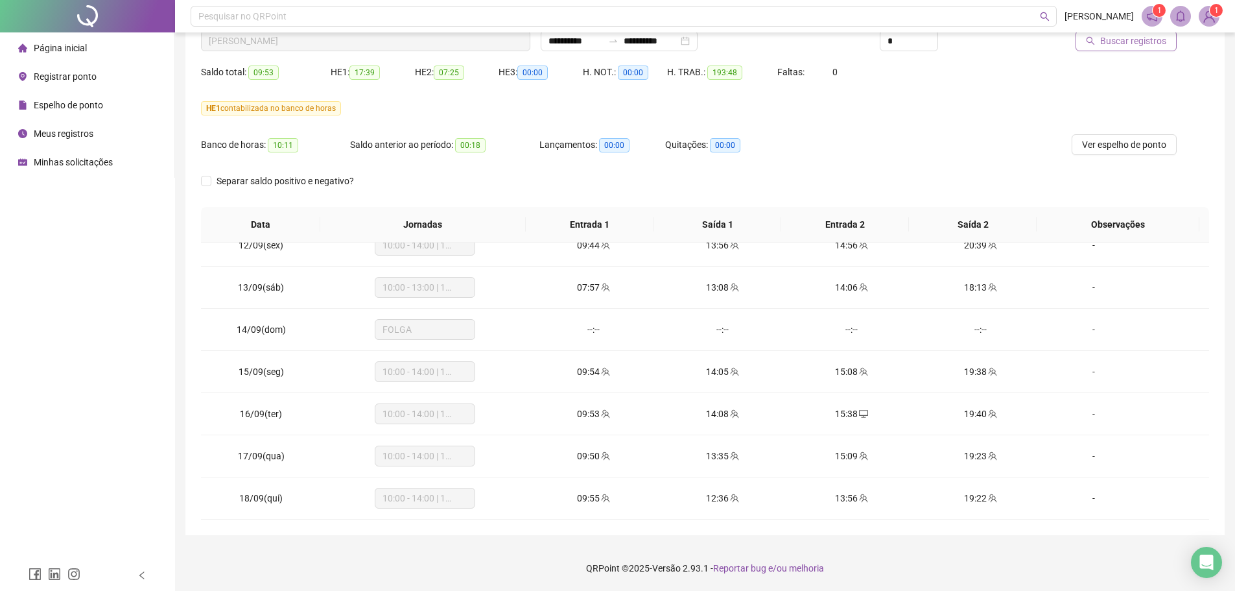
click at [1138, 51] on button "Buscar registros" at bounding box center [1126, 40] width 101 height 21
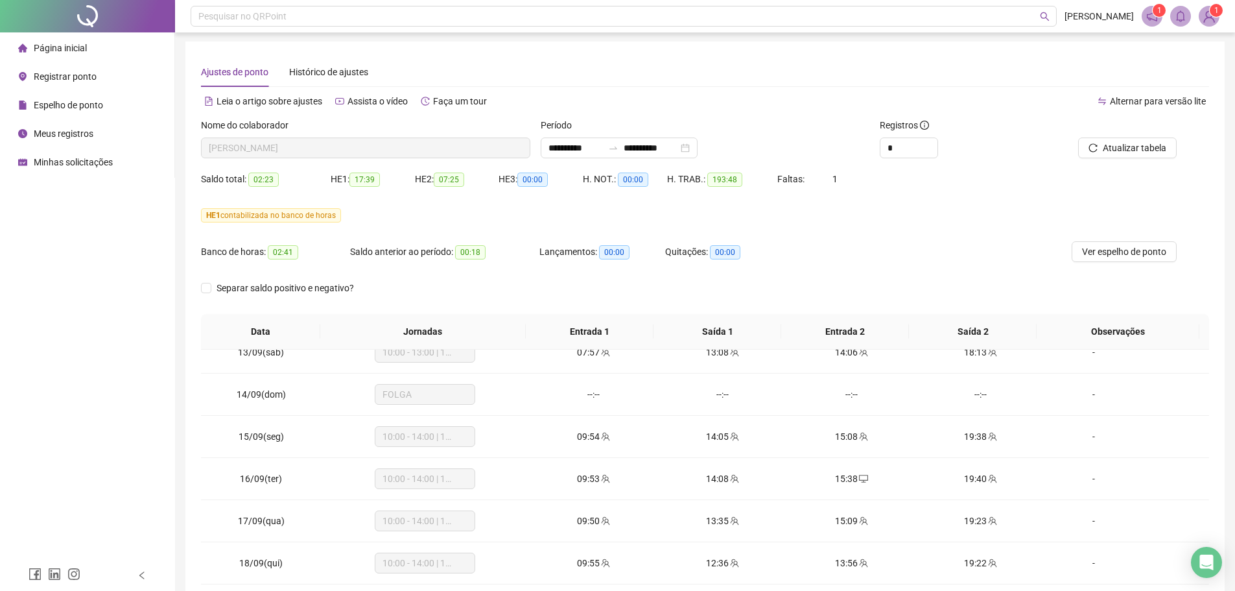
scroll to position [0, 0]
